Goal: Transaction & Acquisition: Download file/media

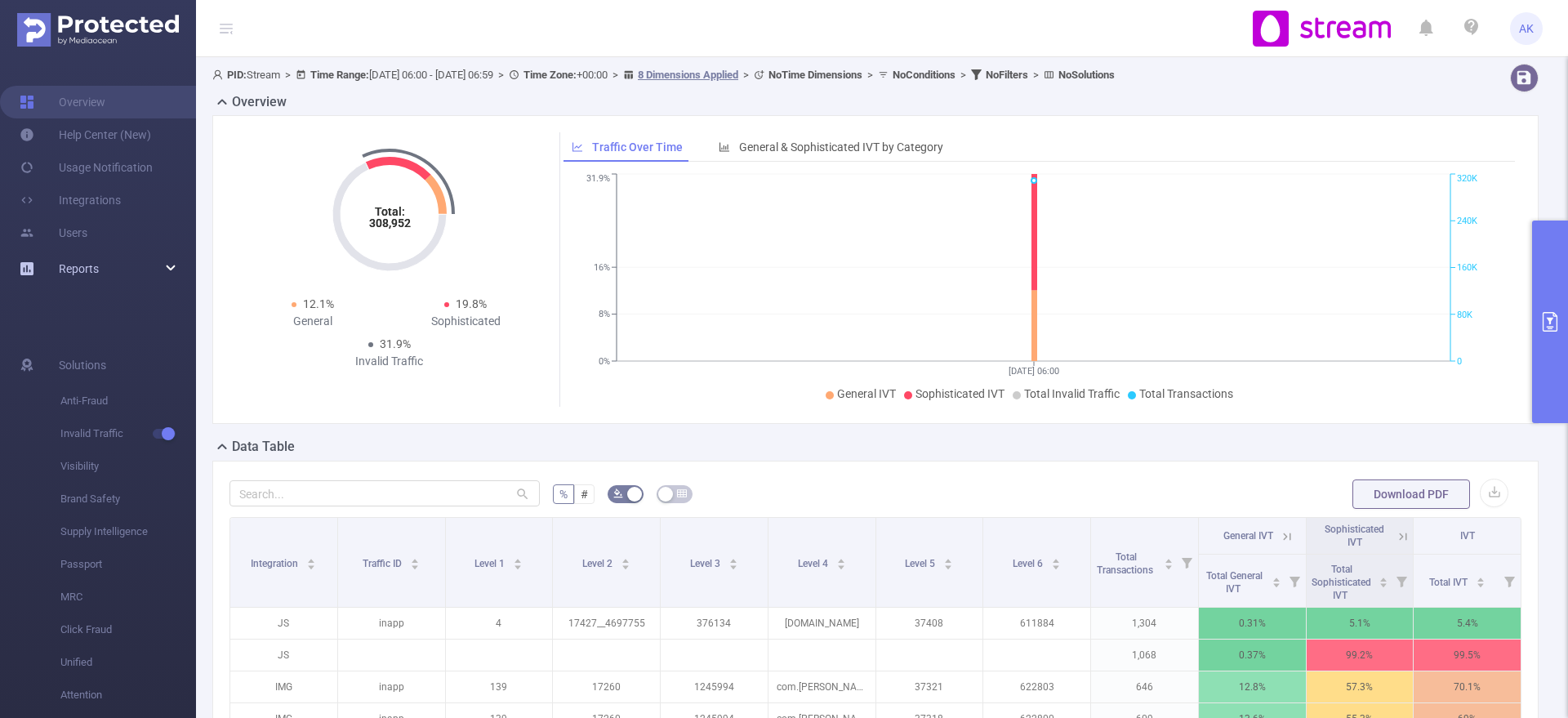
click at [169, 281] on div "Reports" at bounding box center [98, 269] width 196 height 32
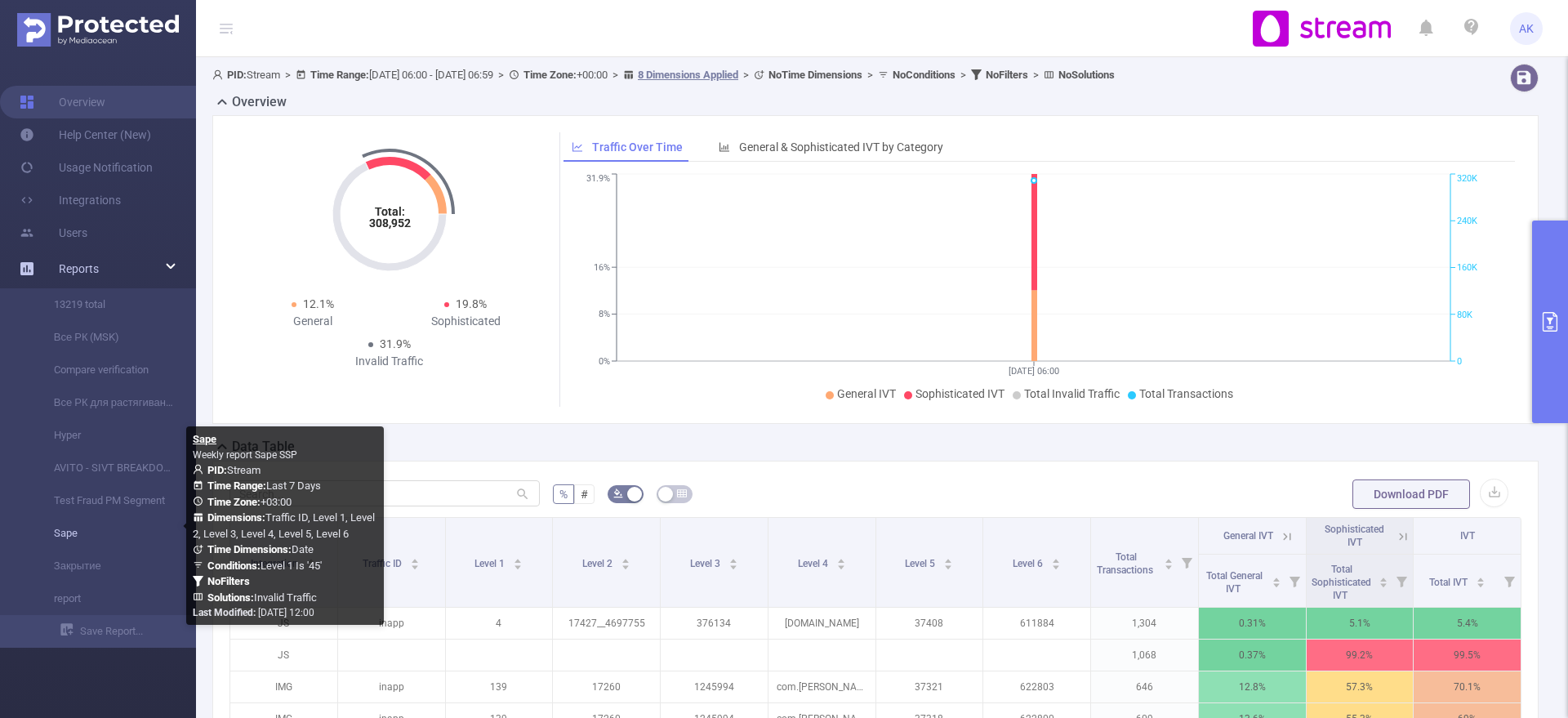
click at [80, 522] on link "Sape" at bounding box center [104, 533] width 144 height 32
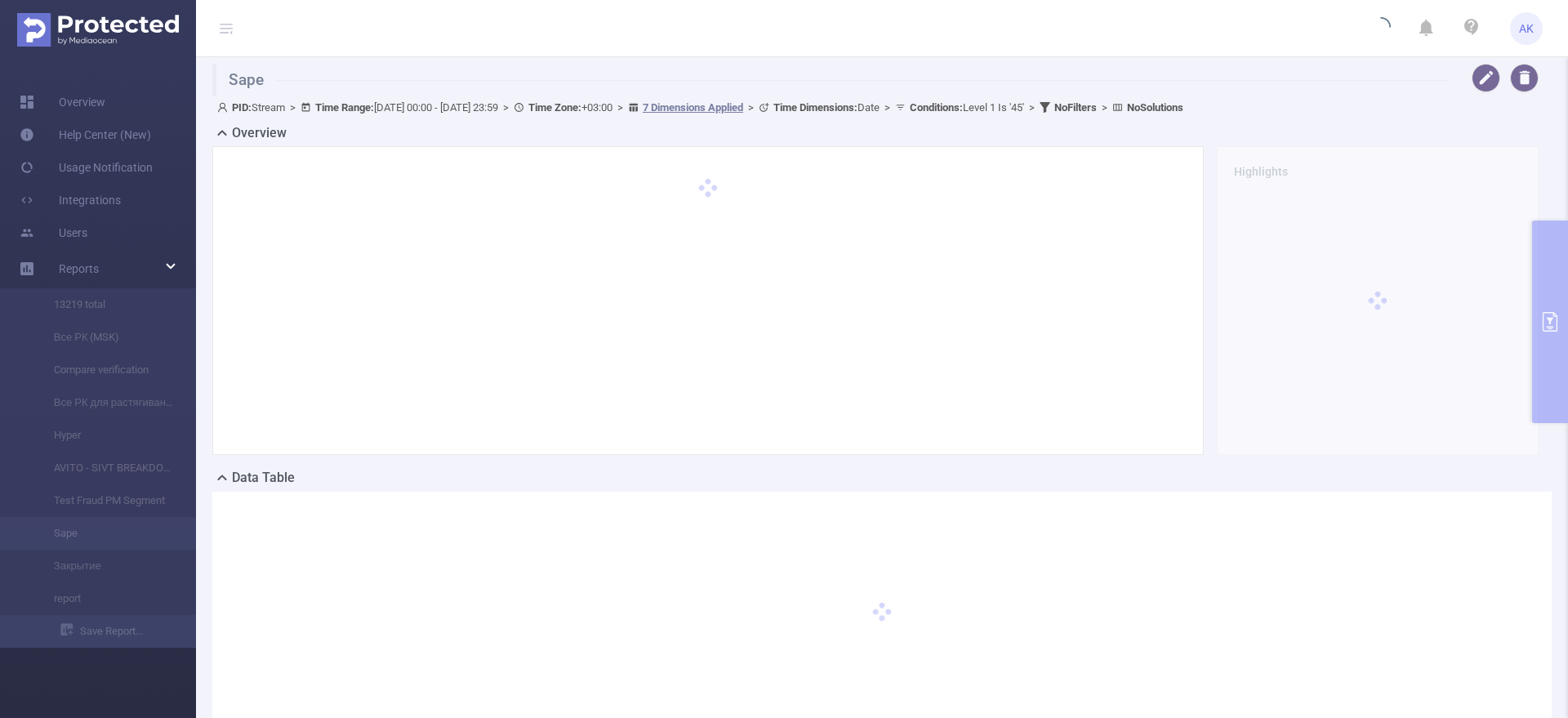
type input "[DATE] 00:00"
type input "[DATE] 23:59"
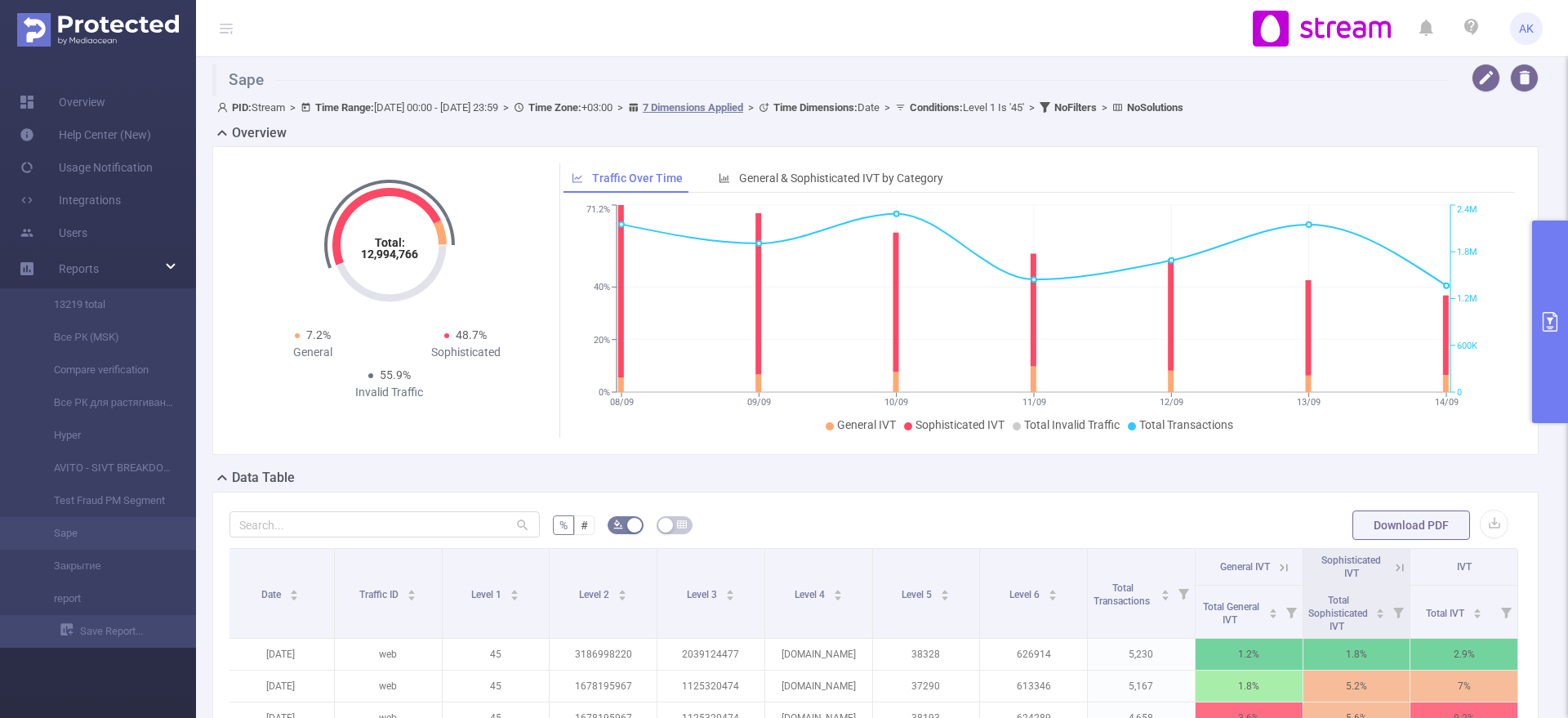
click at [1406, 465] on div "Total: 12,994,766 Total: 12,994,766 7.2% General 48.7% Sophisticated 55.9% Inva…" at bounding box center [875, 307] width 1339 height 322
click at [1480, 526] on button "button" at bounding box center [1495, 524] width 29 height 29
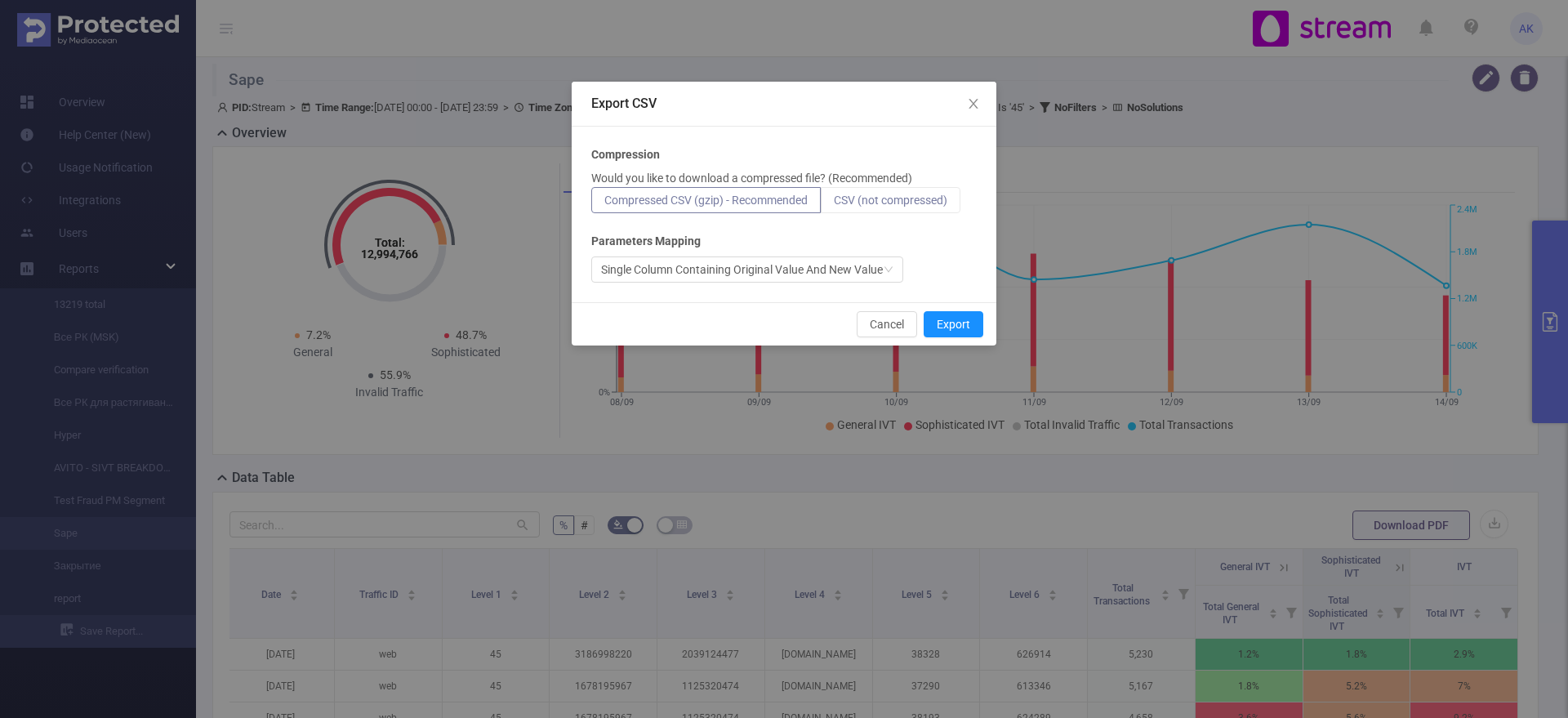
click at [891, 197] on span "CSV (not compressed)" at bounding box center [890, 200] width 113 height 13
click at [834, 204] on input "CSV (not compressed)" at bounding box center [834, 204] width 0 height 0
click at [947, 313] on button "Export" at bounding box center [953, 323] width 60 height 26
